Goal: Entertainment & Leisure: Consume media (video, audio)

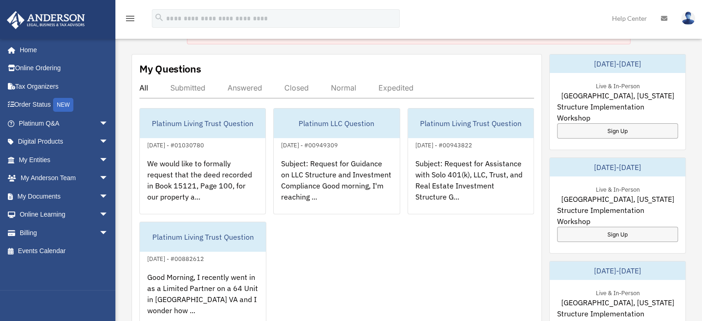
scroll to position [75, 0]
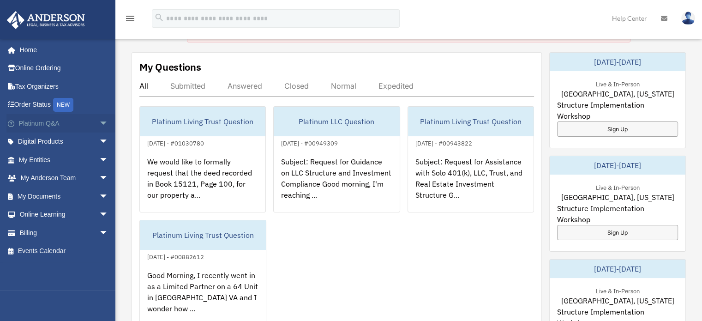
click at [48, 123] on link "Platinum Q&A arrow_drop_down" at bounding box center [64, 123] width 116 height 18
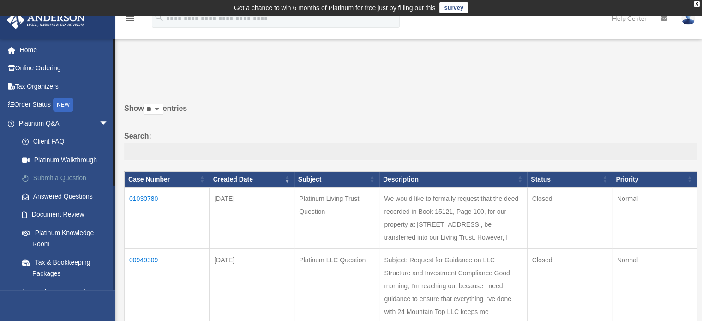
click at [64, 178] on link "Submit a Question" at bounding box center [67, 178] width 109 height 18
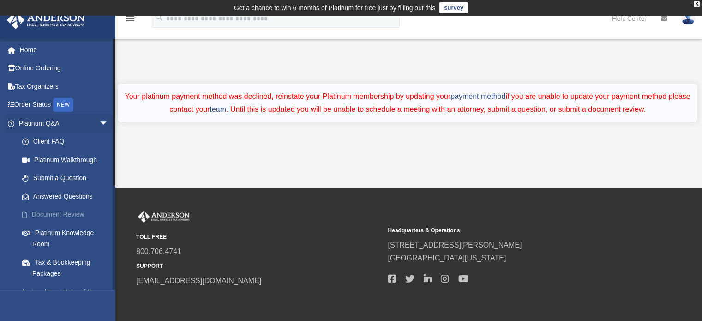
click at [67, 213] on link "Document Review" at bounding box center [67, 214] width 109 height 18
click at [61, 232] on link "Platinum Knowledge Room" at bounding box center [67, 238] width 109 height 30
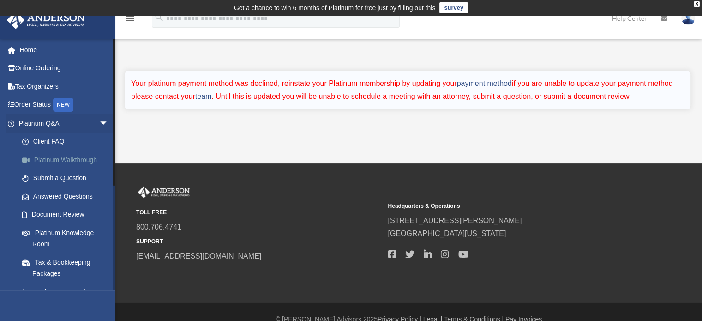
click at [76, 161] on link "Platinum Walkthrough" at bounding box center [67, 159] width 109 height 18
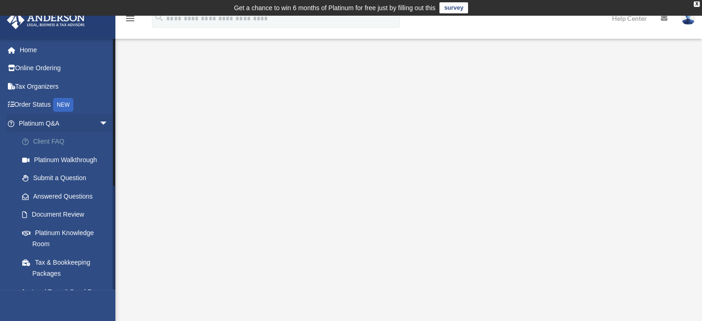
click at [60, 138] on link "Client FAQ" at bounding box center [67, 141] width 109 height 18
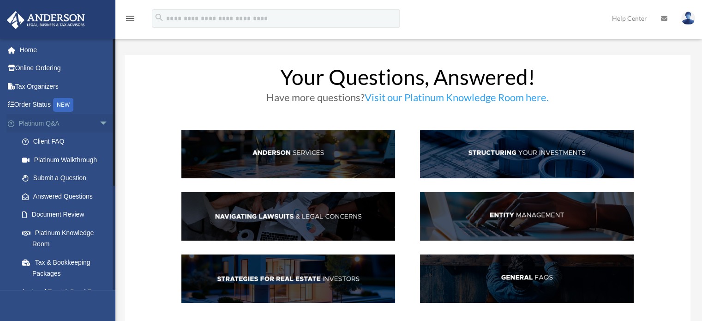
click at [99, 123] on span "arrow_drop_down" at bounding box center [108, 123] width 18 height 19
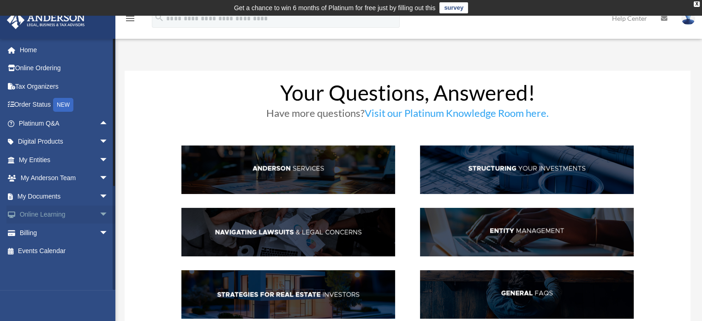
click at [99, 214] on span "arrow_drop_down" at bounding box center [108, 214] width 18 height 19
click at [42, 227] on link "Courses" at bounding box center [67, 232] width 109 height 18
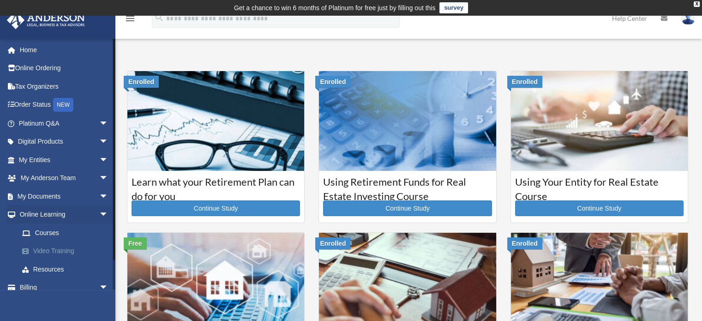
click at [44, 249] on link "Video Training" at bounding box center [67, 251] width 109 height 18
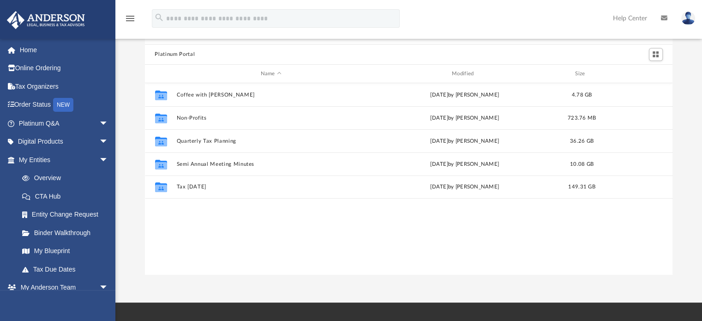
scroll to position [58, 0]
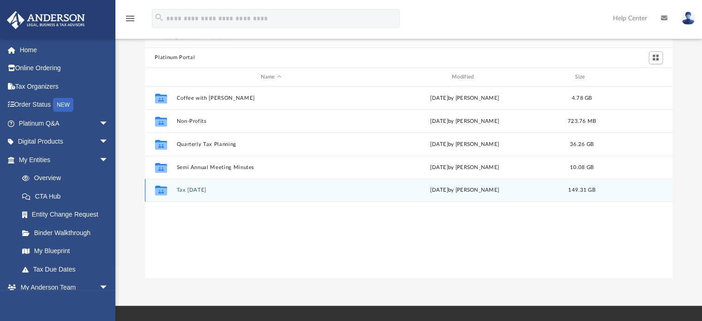
click at [188, 192] on button "Tax [DATE]" at bounding box center [270, 190] width 189 height 6
click at [191, 190] on button "Tax [DATE]" at bounding box center [270, 190] width 189 height 6
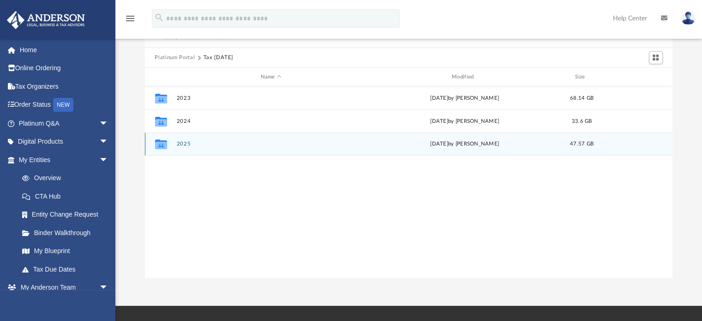
click at [182, 143] on button "2025" at bounding box center [270, 144] width 189 height 6
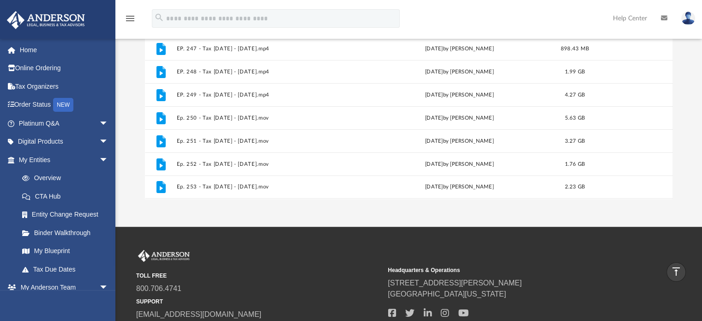
scroll to position [136, 0]
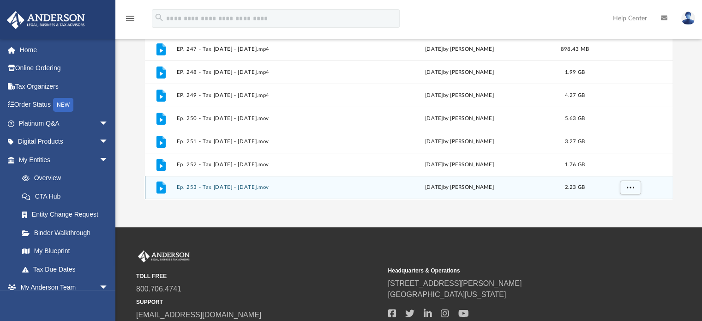
click at [161, 190] on icon "grid" at bounding box center [160, 187] width 9 height 12
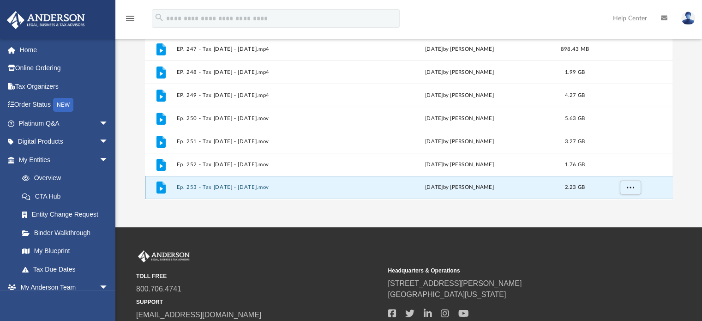
click at [291, 190] on button "Ep. 253 - Tax [DATE] - [DATE].mov" at bounding box center [269, 188] width 186 height 6
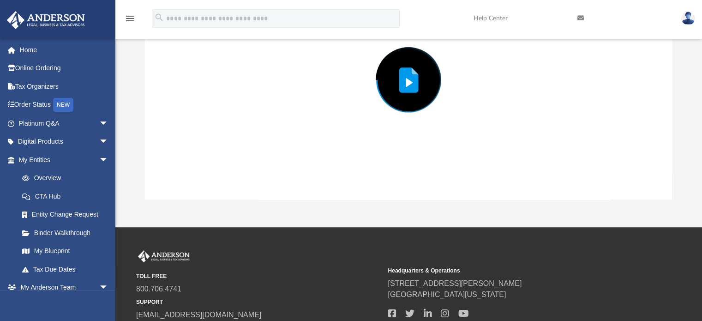
scroll to position [72, 0]
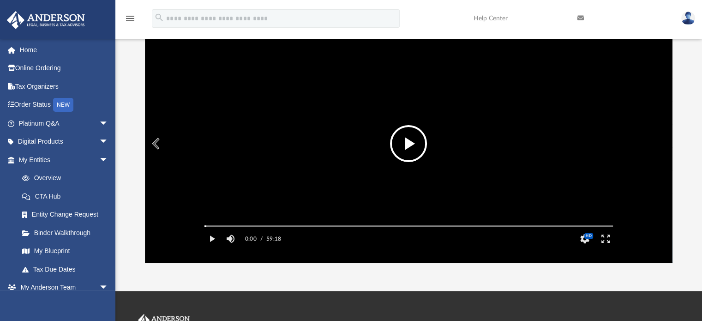
click at [412, 140] on button "File preview" at bounding box center [408, 143] width 37 height 37
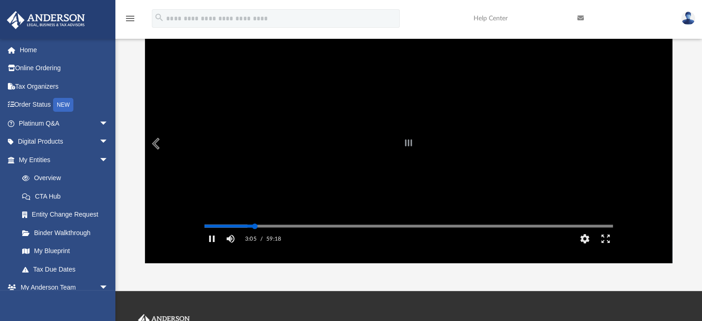
drag, startPoint x: 212, startPoint y: 240, endPoint x: 255, endPoint y: 241, distance: 43.4
click at [255, 241] on div "Autoplay Disabled Speed Normal Quality Auto Subtitles/CC Off Audio Autoplay Dis…" at bounding box center [409, 143] width 528 height 238
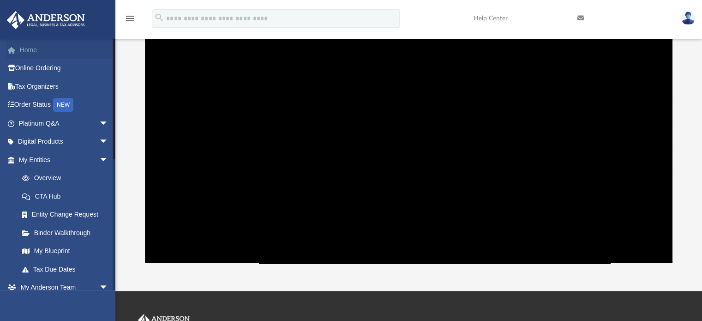
click at [31, 48] on link "Home" at bounding box center [64, 50] width 116 height 18
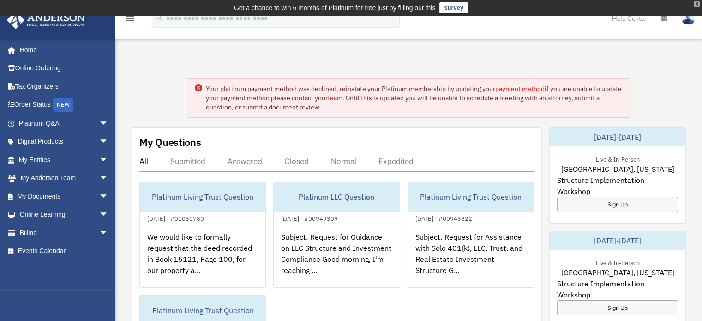
click at [695, 4] on div "X" at bounding box center [696, 4] width 6 height 6
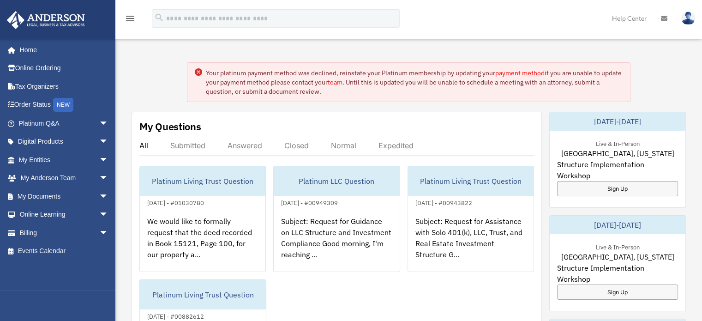
click at [689, 20] on img at bounding box center [688, 18] width 14 height 13
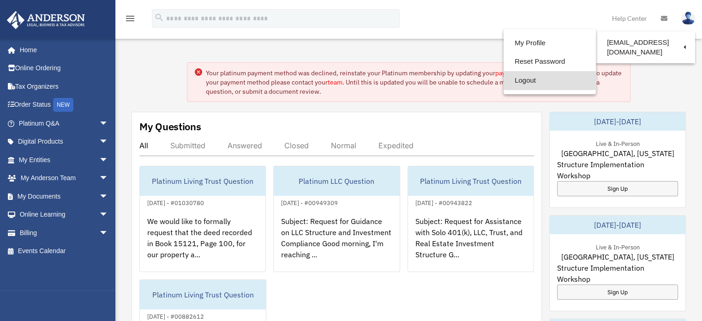
click at [509, 81] on link "Logout" at bounding box center [549, 80] width 92 height 19
